Goal: Information Seeking & Learning: Learn about a topic

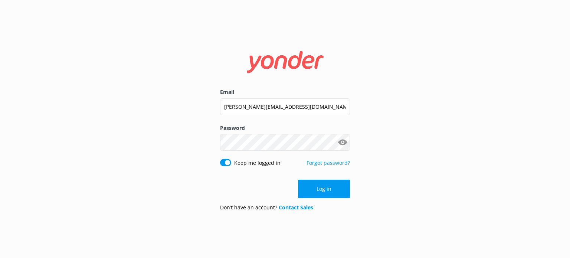
drag, startPoint x: 321, startPoint y: 191, endPoint x: 315, endPoint y: 189, distance: 6.3
click at [315, 189] on button "Log in" at bounding box center [324, 189] width 52 height 19
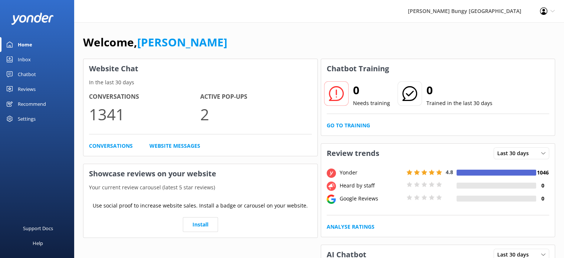
click at [29, 88] on div "Reviews" at bounding box center [27, 89] width 18 height 15
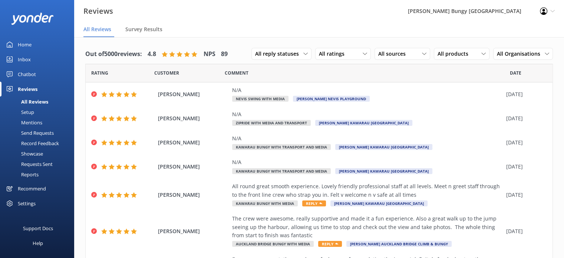
click at [30, 122] on div "Mentions" at bounding box center [23, 122] width 38 height 10
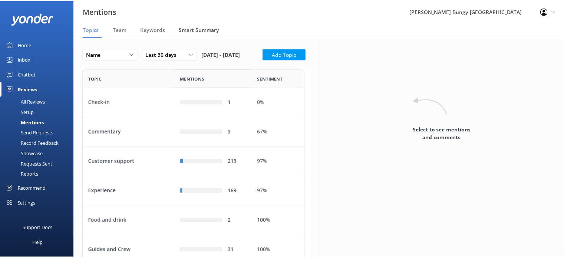
scroll to position [399, 219]
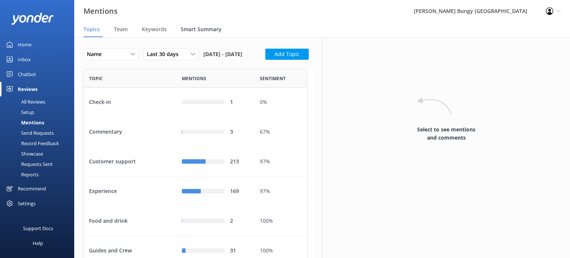
click at [194, 32] on span "Smart Summary" at bounding box center [201, 29] width 41 height 7
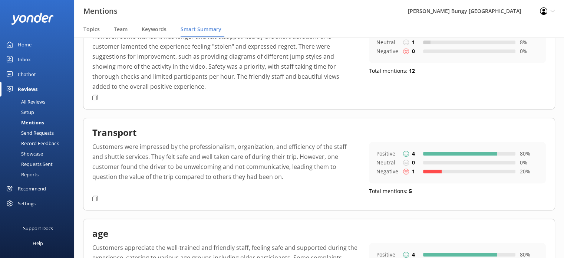
scroll to position [579, 0]
click at [94, 197] on icon at bounding box center [95, 198] width 6 height 6
click at [96, 196] on use at bounding box center [95, 197] width 6 height 4
